Goal: Task Accomplishment & Management: Use online tool/utility

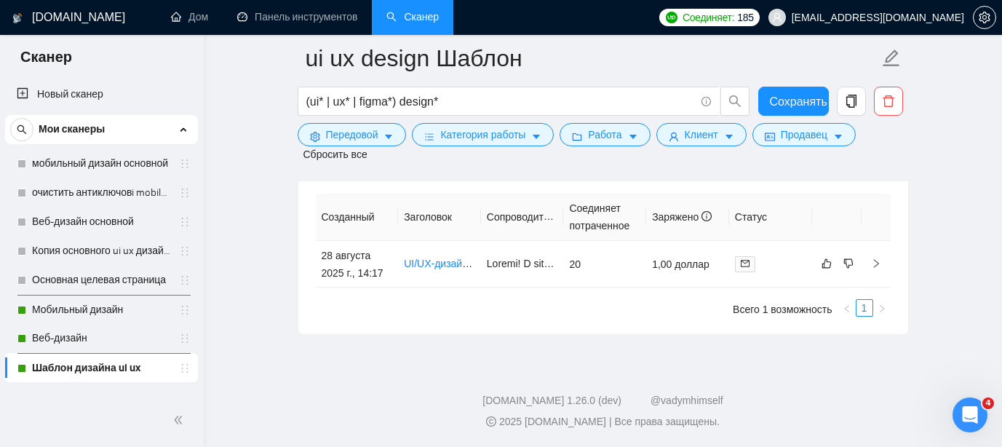
scroll to position [3923, 0]
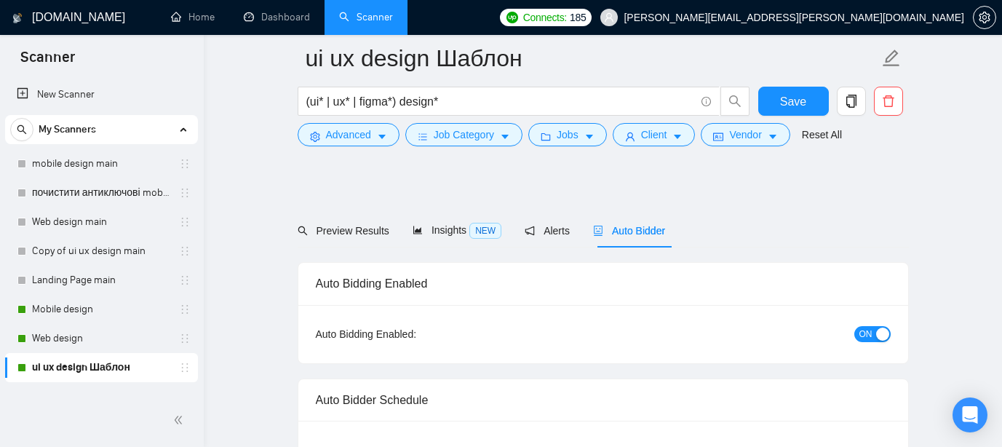
scroll to position [3645, 0]
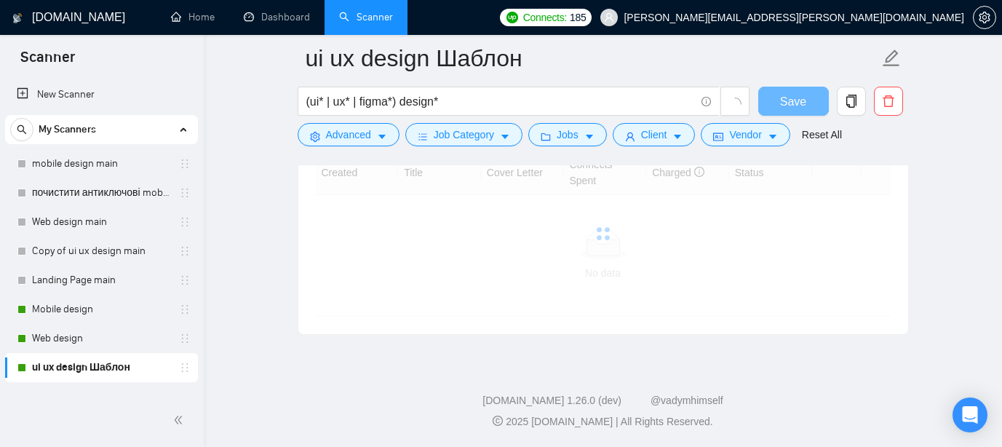
checkbox input "true"
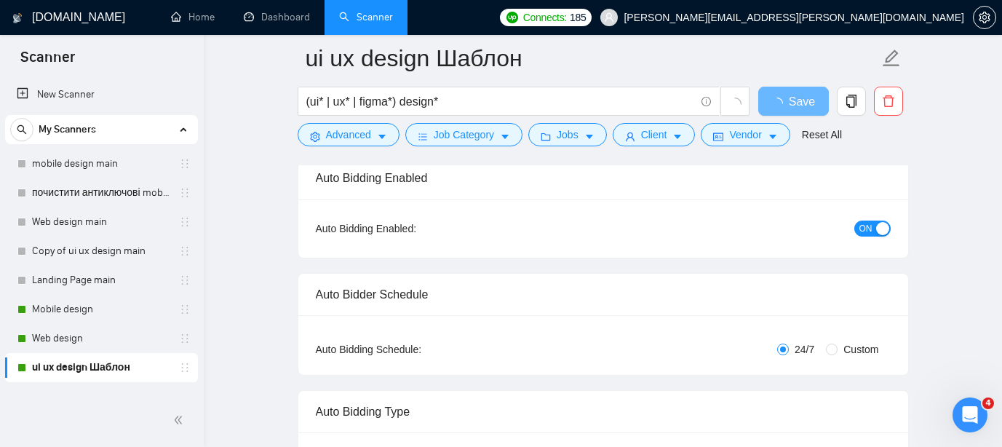
scroll to position [0, 0]
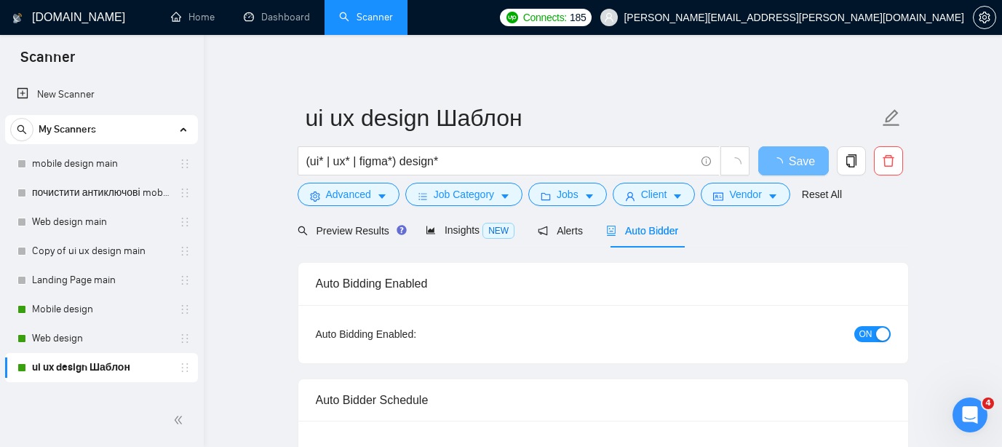
click at [640, 234] on span "Auto Bidder" at bounding box center [642, 231] width 72 height 12
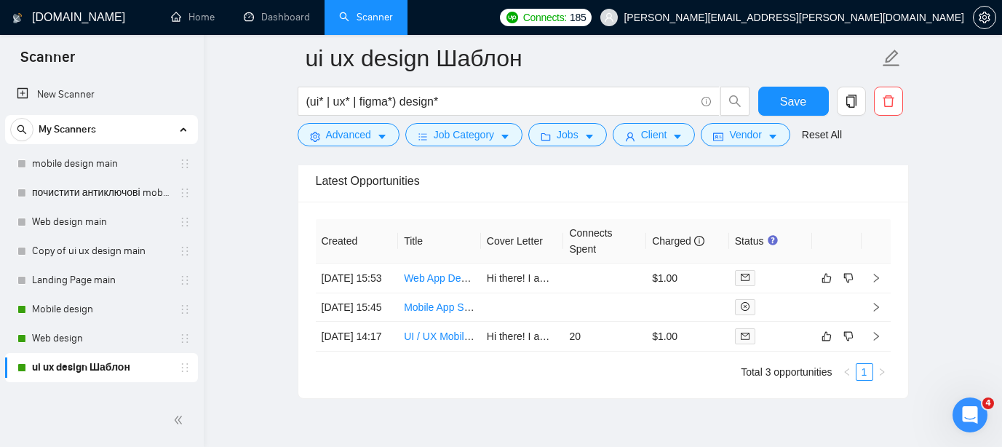
scroll to position [3747, 0]
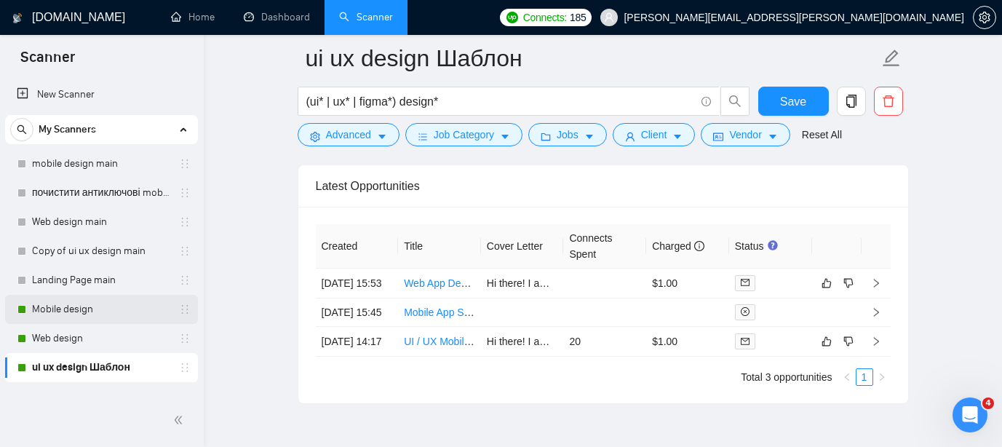
click at [76, 306] on link "Mobile design" at bounding box center [101, 309] width 138 height 29
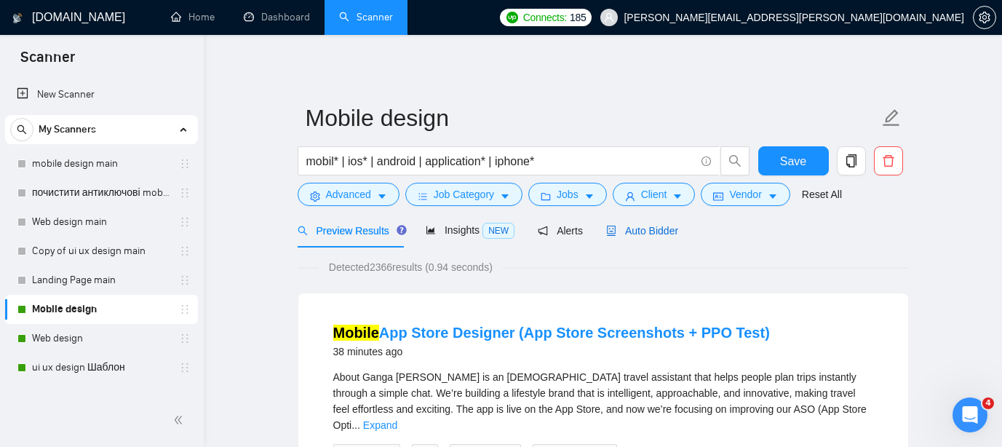
click at [654, 228] on span "Auto Bidder" at bounding box center [642, 231] width 72 height 12
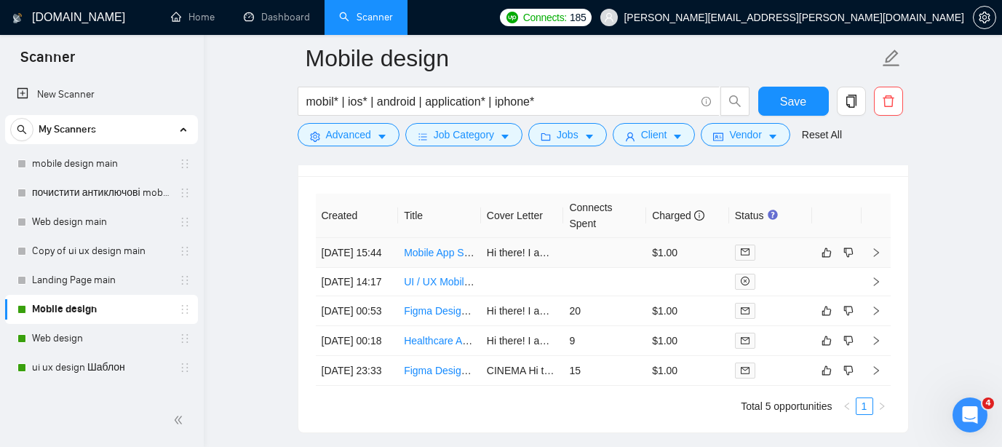
scroll to position [3773, 0]
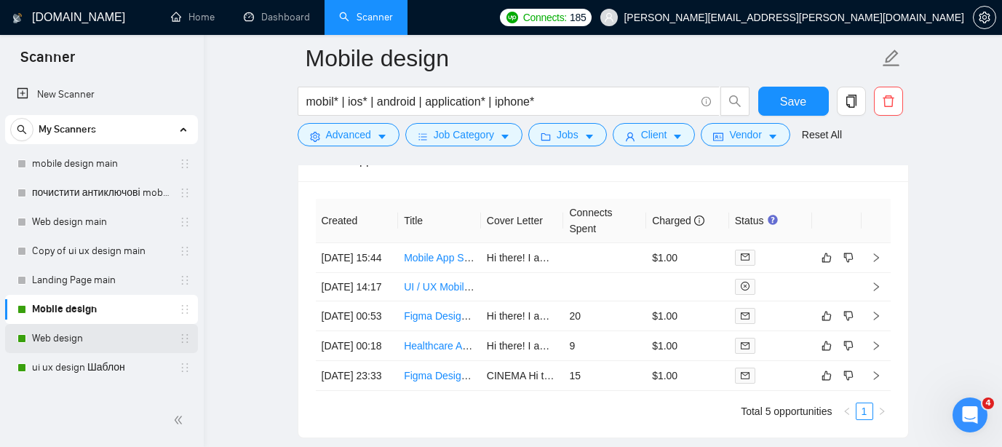
click at [106, 337] on link "Web design" at bounding box center [101, 338] width 138 height 29
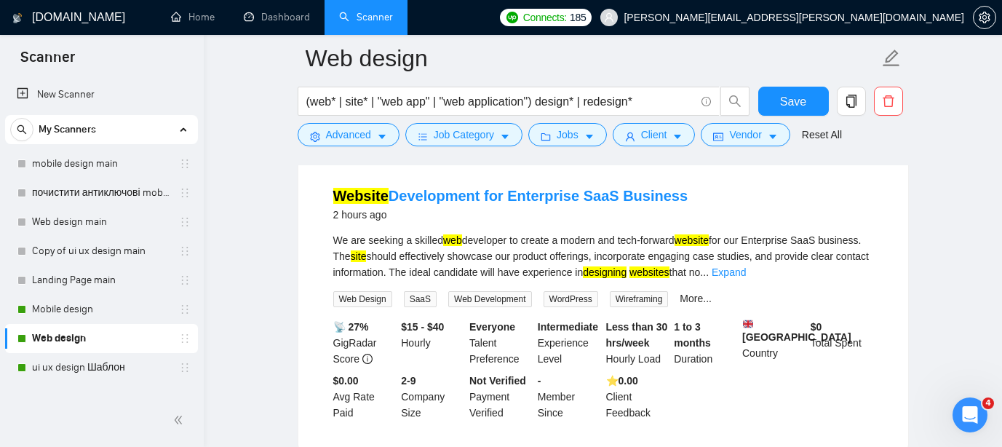
scroll to position [141, 0]
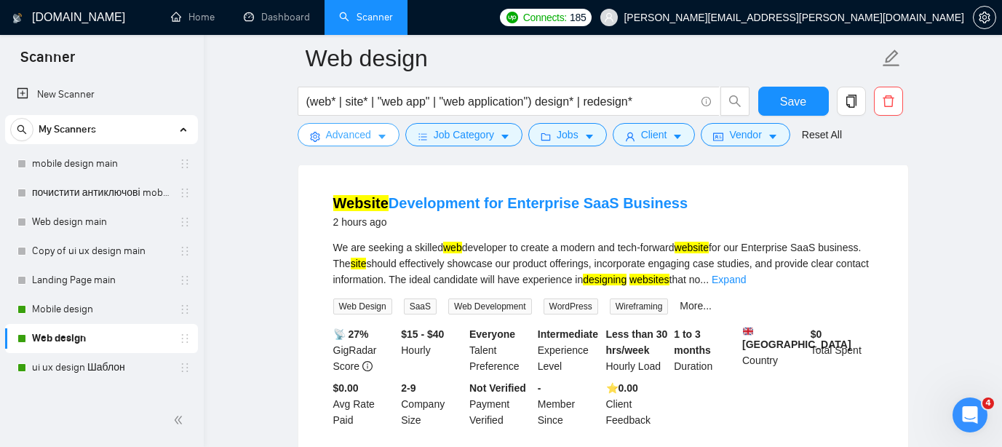
click at [373, 134] on button "Advanced" at bounding box center [349, 134] width 102 height 23
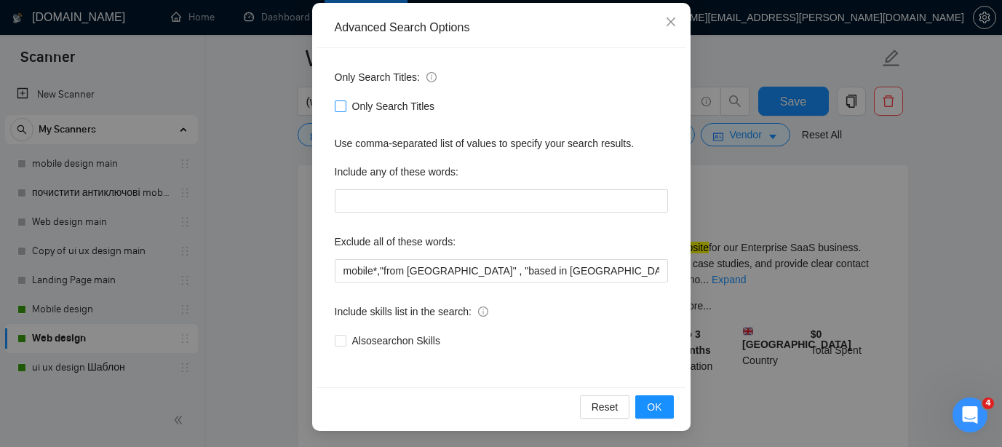
scroll to position [159, 0]
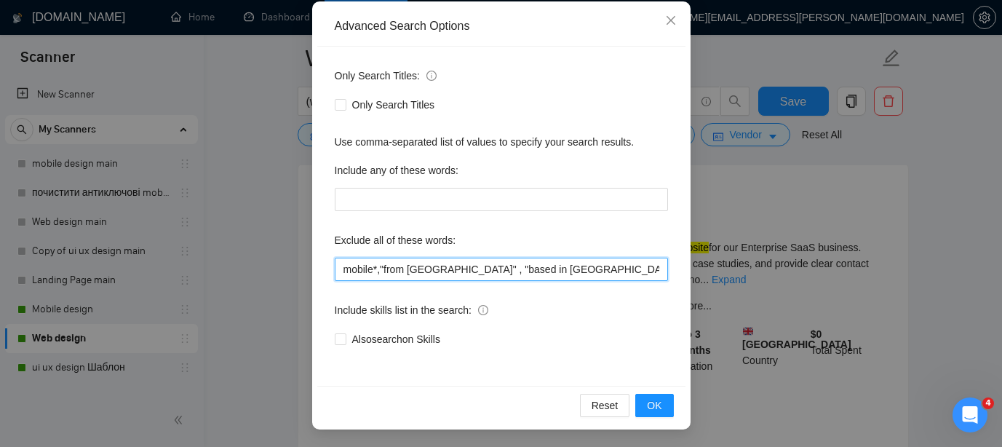
click at [384, 270] on input "mobile*,"from [GEOGRAPHIC_DATA]" , "based in [GEOGRAPHIC_DATA]", "from [GEOGRAP…" at bounding box center [501, 269] width 333 height 23
click at [381, 271] on input "mobile*,"from [GEOGRAPHIC_DATA]" , "based in [GEOGRAPHIC_DATA]", "from [GEOGRAP…" at bounding box center [501, 269] width 333 height 23
paste input "Website Development"
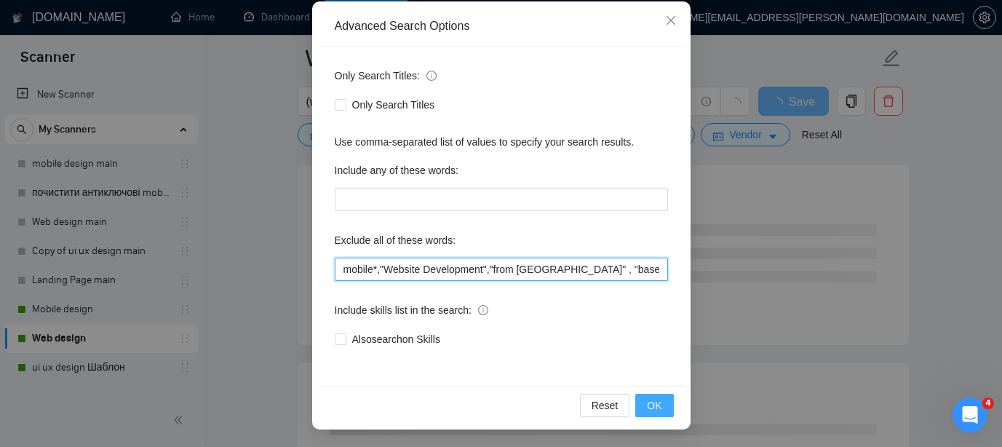
type input "mobile*,"Website Development","from [GEOGRAPHIC_DATA]" , "based in [GEOGRAPHIC_…"
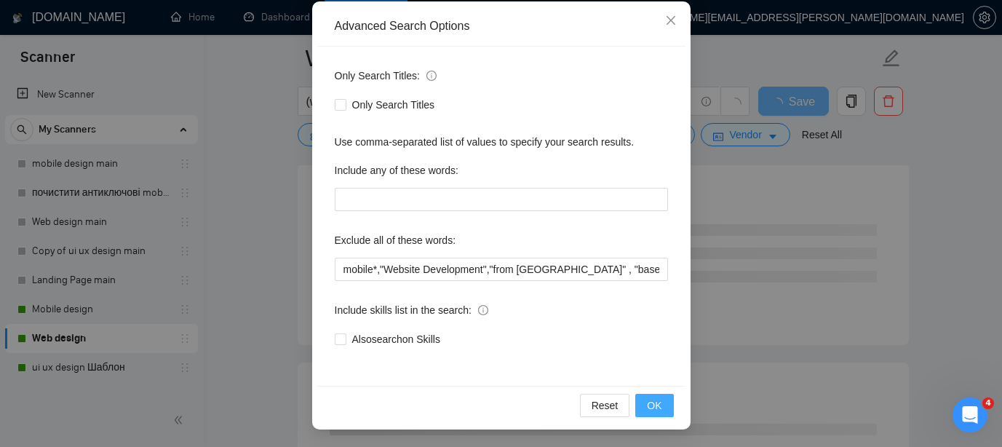
click at [657, 403] on span "OK" at bounding box center [654, 405] width 15 height 16
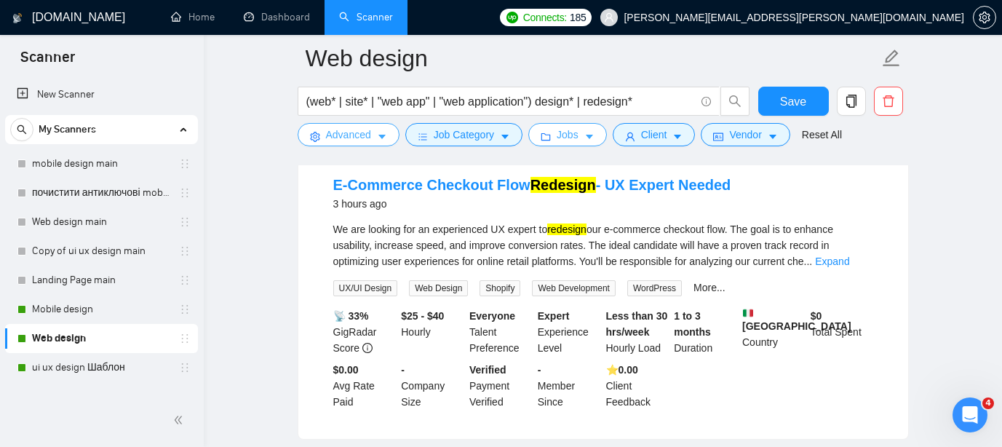
scroll to position [161, 0]
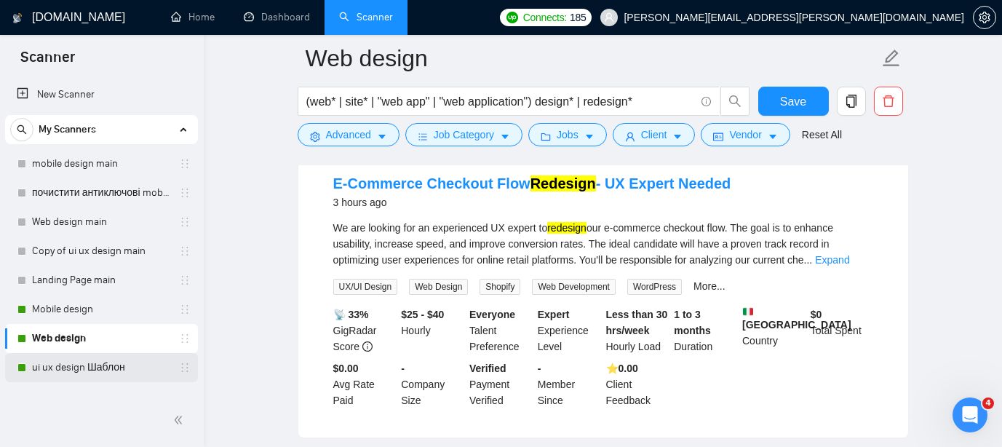
click at [84, 369] on link "ui ux design Шаблон" at bounding box center [101, 367] width 138 height 29
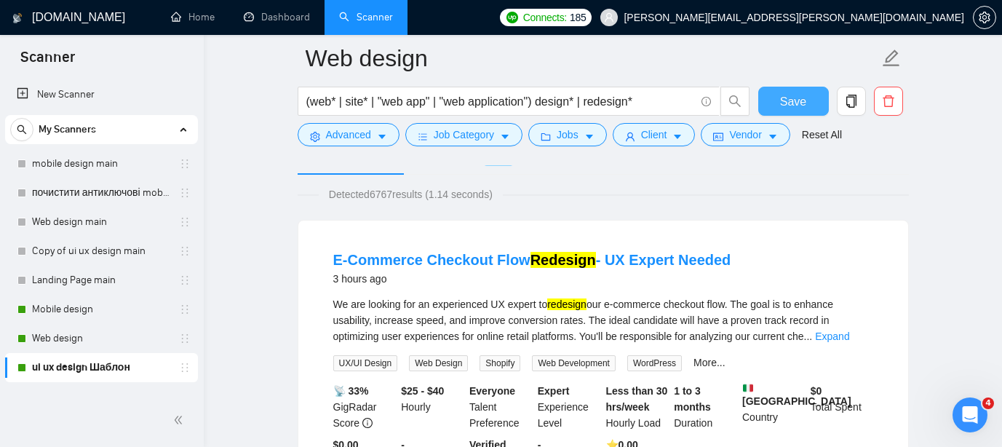
click at [782, 102] on span "Save" at bounding box center [793, 101] width 26 height 18
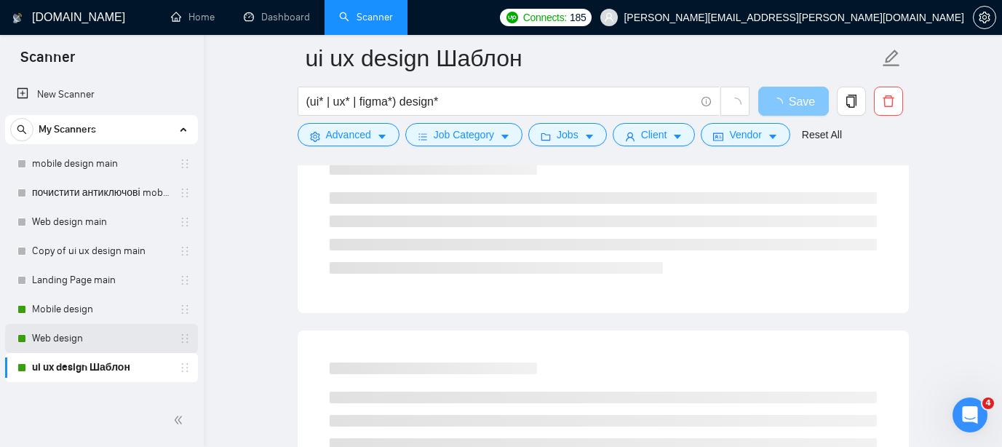
scroll to position [176, 0]
click at [97, 344] on link "Web design" at bounding box center [101, 338] width 138 height 29
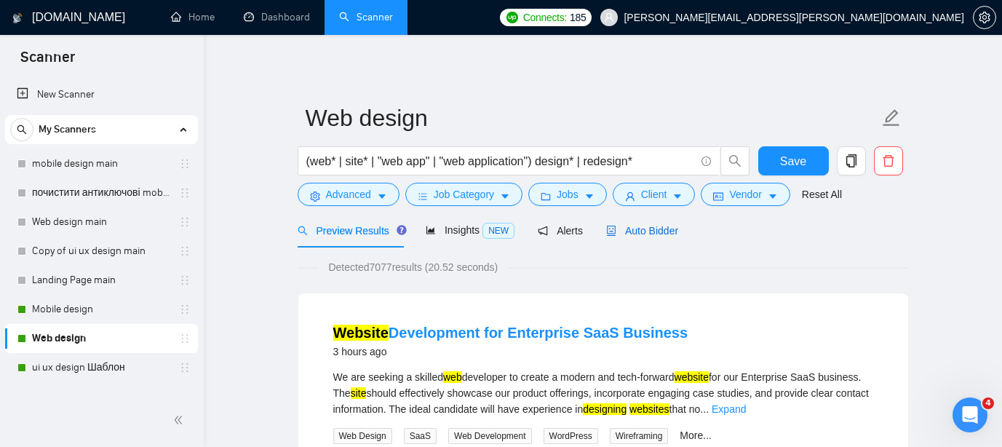
click at [654, 226] on span "Auto Bidder" at bounding box center [642, 231] width 72 height 12
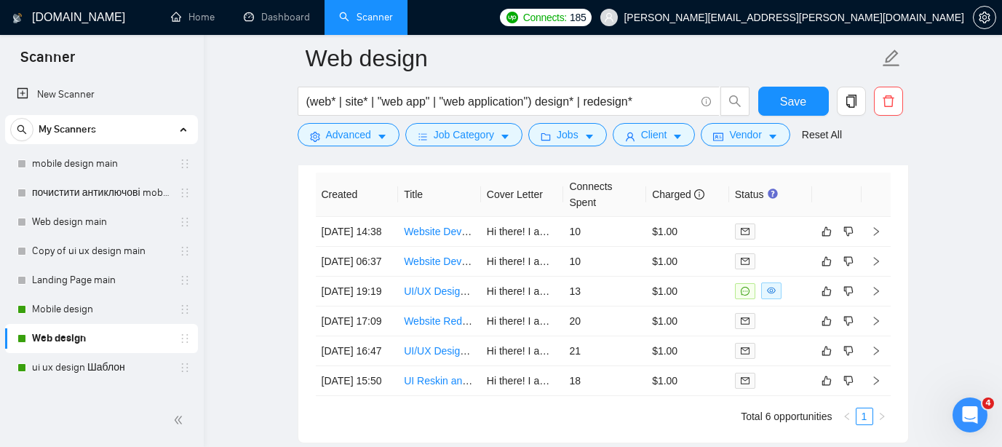
scroll to position [3621, 0]
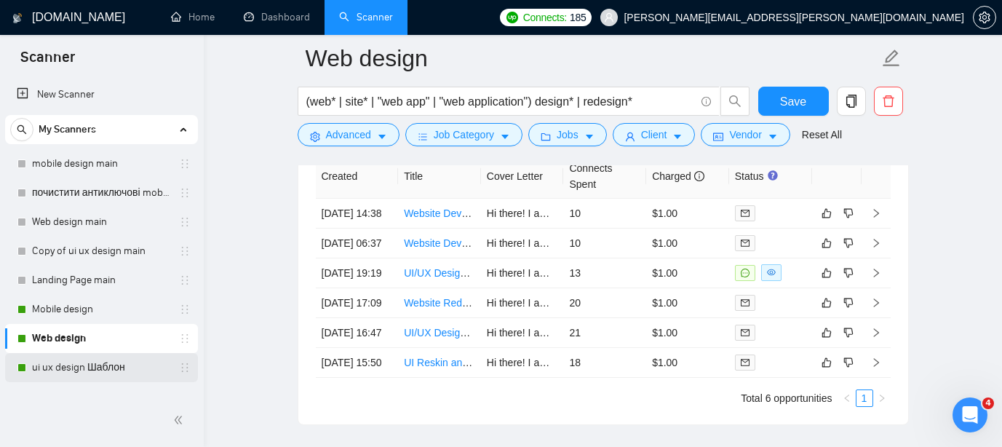
click at [68, 371] on link "ui ux design Шаблон" at bounding box center [101, 367] width 138 height 29
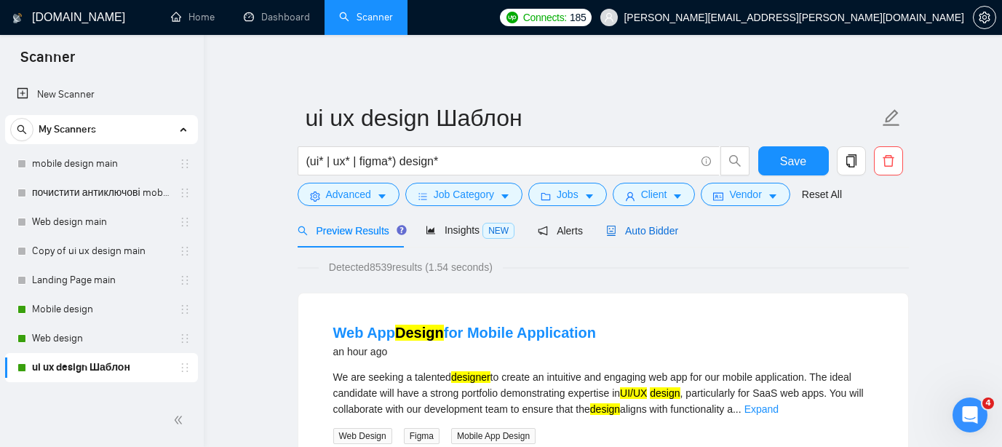
click at [655, 231] on span "Auto Bidder" at bounding box center [642, 231] width 72 height 12
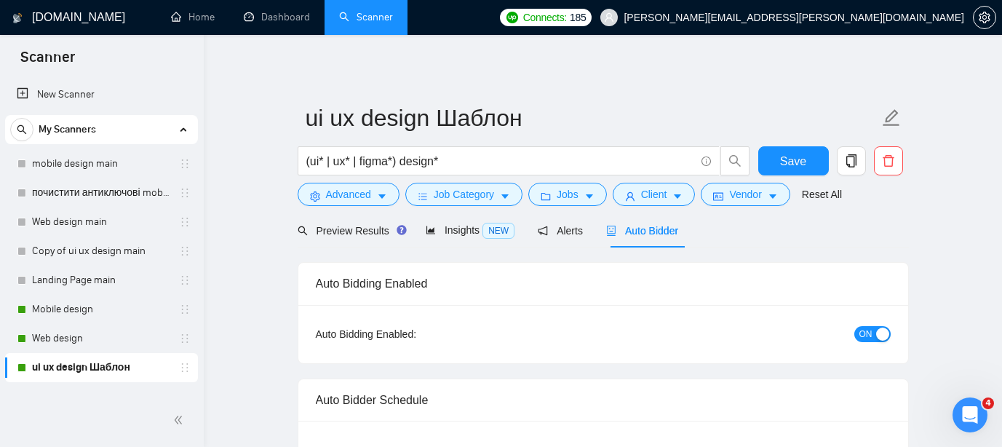
checkbox input "true"
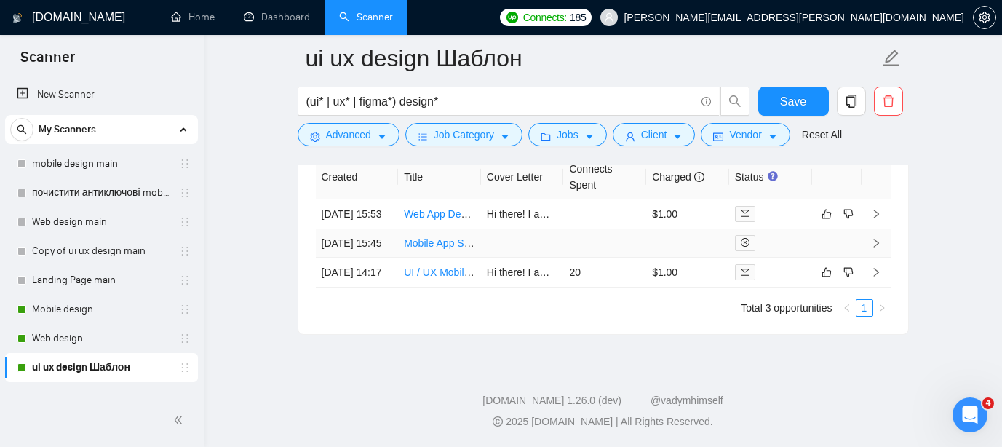
scroll to position [3799, 0]
